Goal: Transaction & Acquisition: Book appointment/travel/reservation

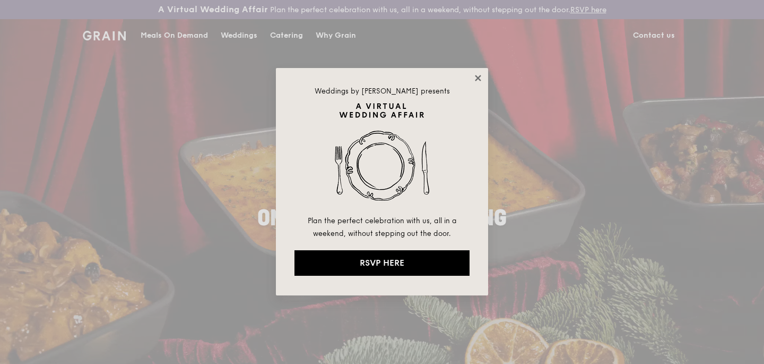
click at [479, 80] on icon at bounding box center [479, 78] width 10 height 10
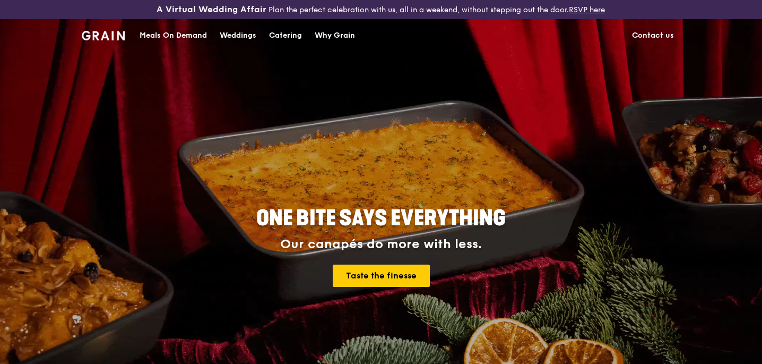
click at [289, 36] on div "Catering" at bounding box center [285, 36] width 33 height 32
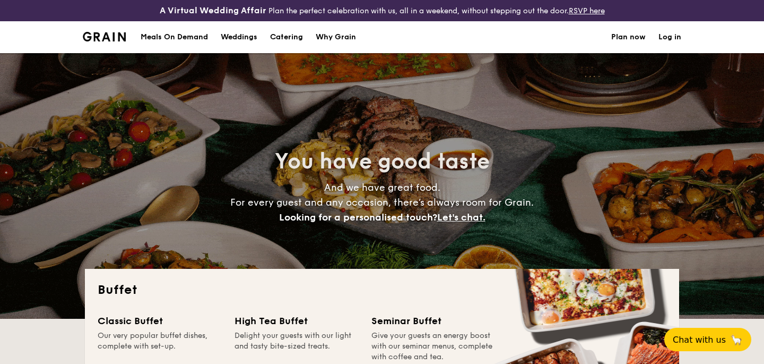
select select
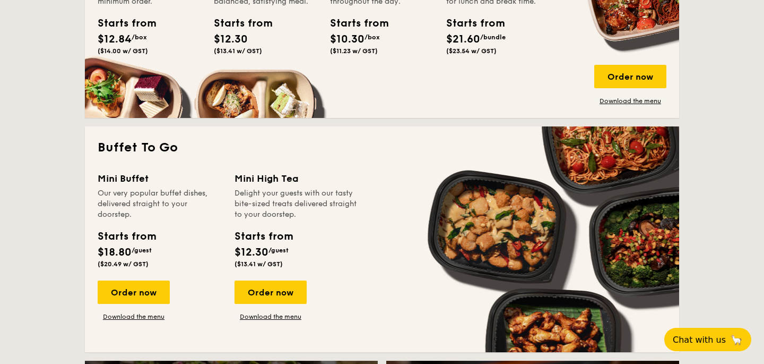
scroll to position [612, 0]
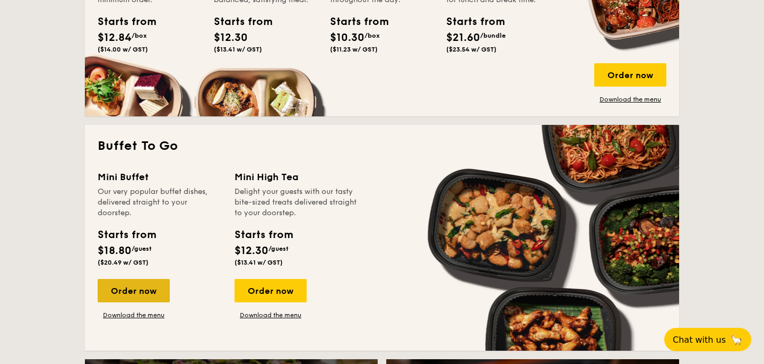
click at [135, 290] on div "Order now" at bounding box center [134, 290] width 72 height 23
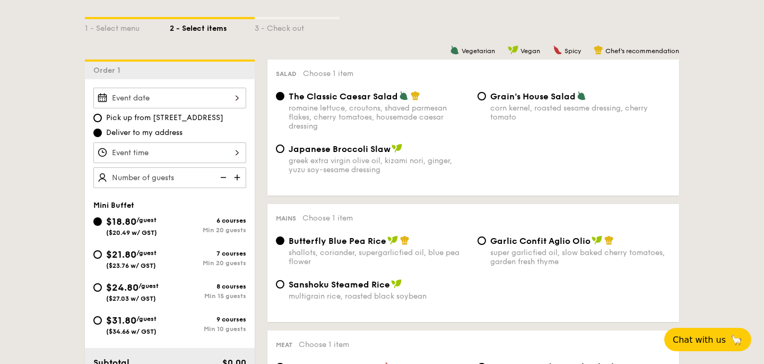
scroll to position [273, 0]
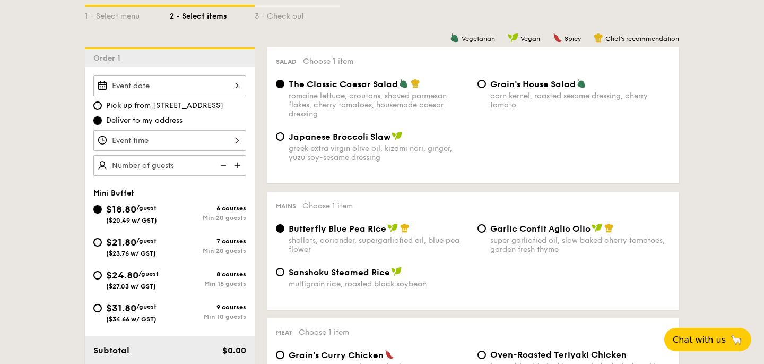
click at [197, 88] on div at bounding box center [169, 85] width 153 height 21
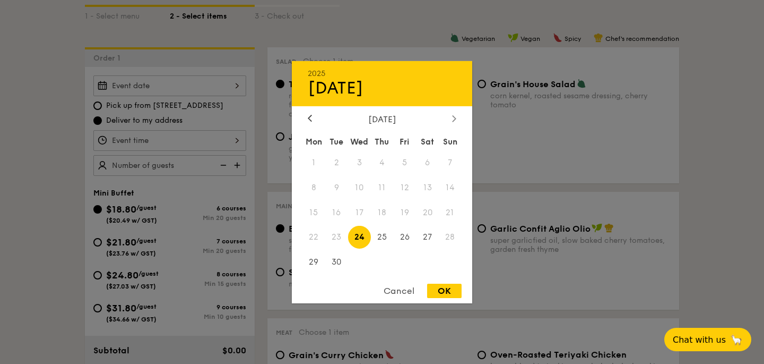
click at [456, 118] on icon at bounding box center [454, 118] width 4 height 7
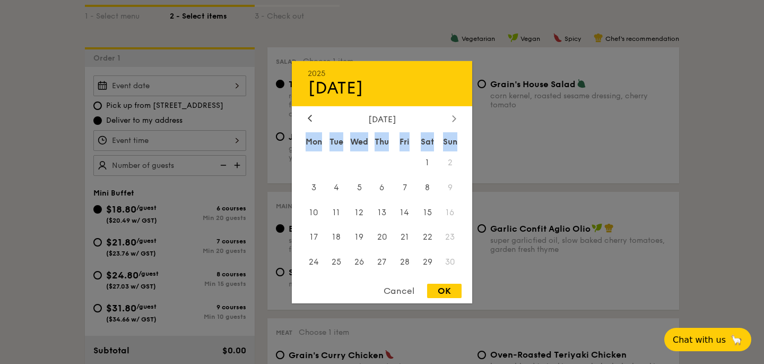
click at [456, 118] on icon at bounding box center [454, 118] width 4 height 7
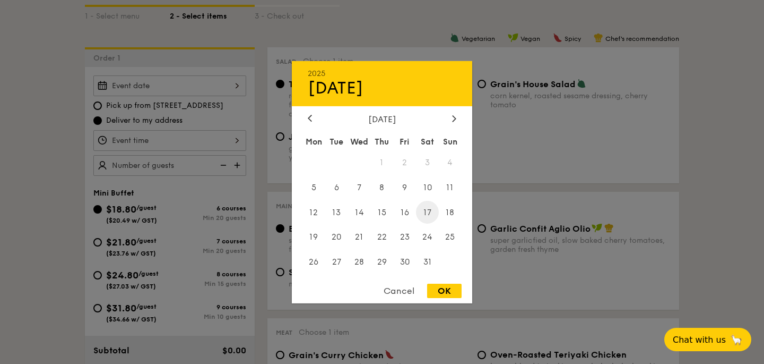
click at [432, 216] on span "17" at bounding box center [427, 212] width 23 height 23
click at [438, 288] on div "OK" at bounding box center [444, 290] width 35 height 14
type input "[DATE]"
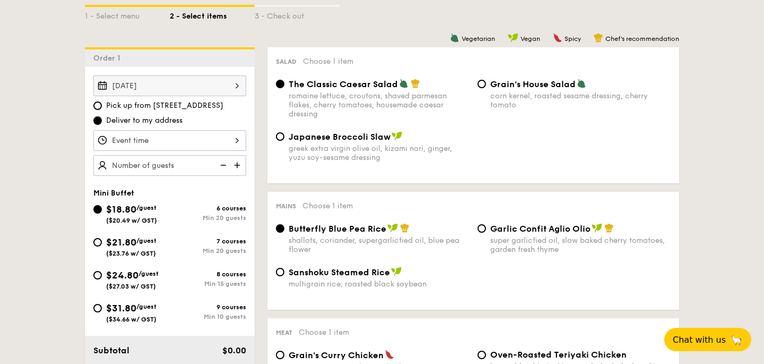
click at [197, 137] on div at bounding box center [169, 140] width 153 height 21
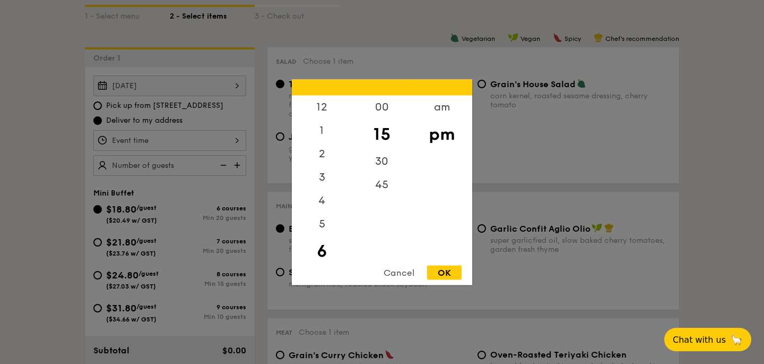
scroll to position [23, 0]
click at [322, 203] on div "5" at bounding box center [322, 203] width 60 height 31
click at [381, 163] on div "30" at bounding box center [382, 164] width 60 height 31
click at [445, 270] on div "OK" at bounding box center [444, 272] width 35 height 14
type input "5:30PM"
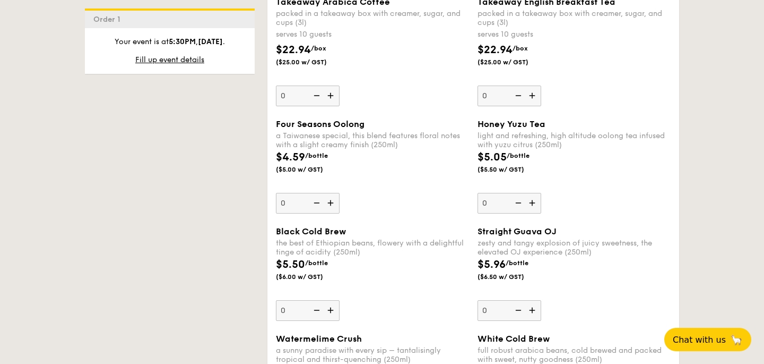
scroll to position [1503, 0]
